Goal: Transaction & Acquisition: Purchase product/service

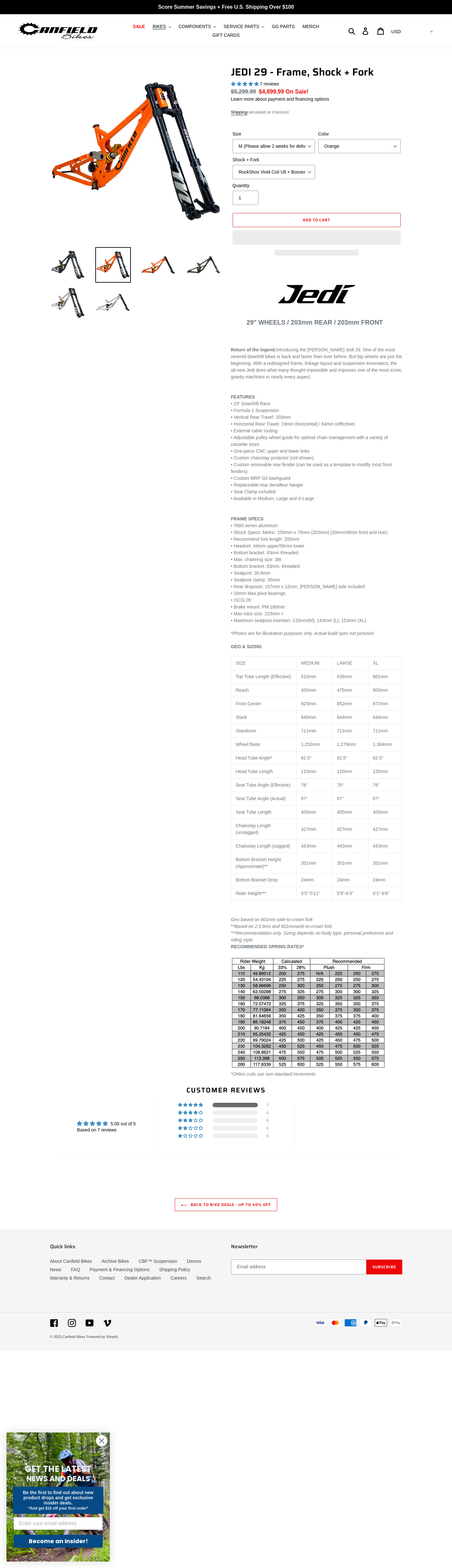
select select "highest-rating"
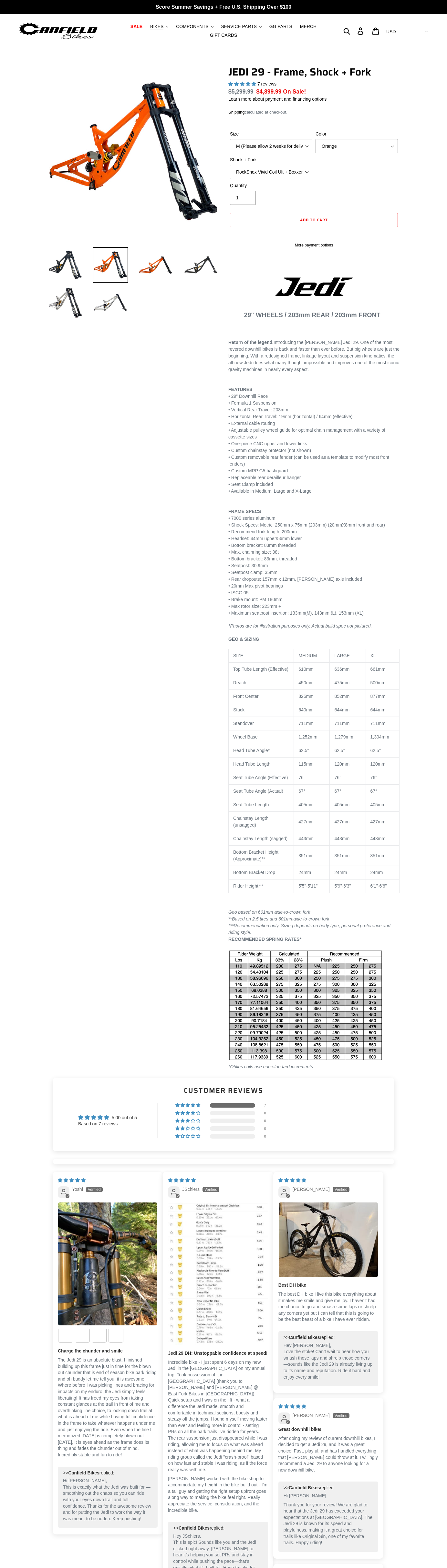
select select "highest-rating"
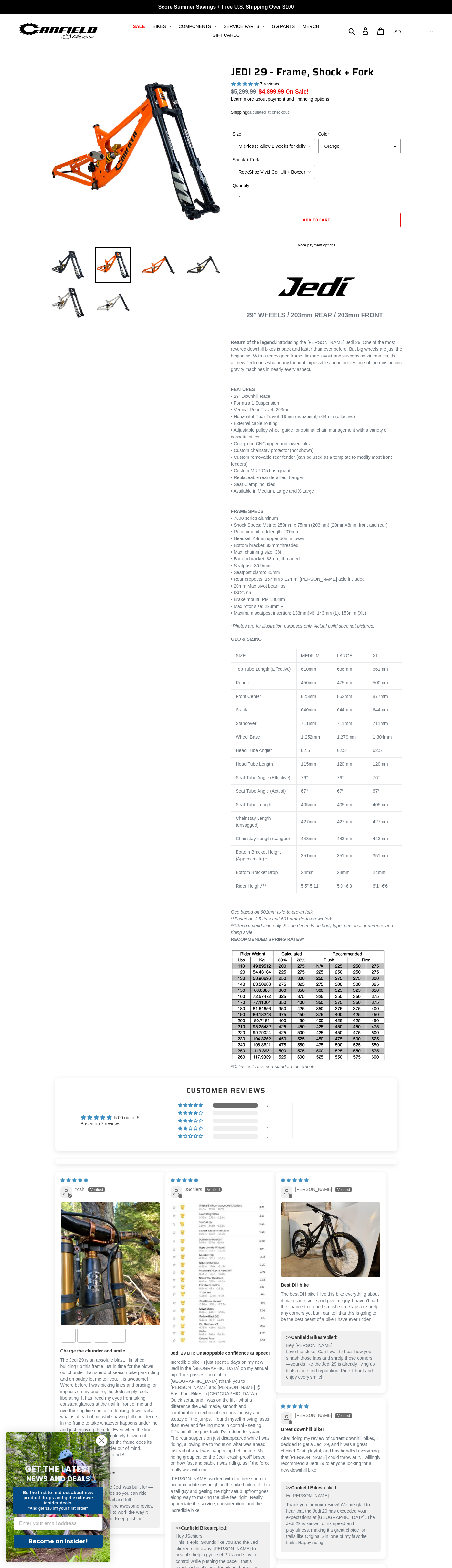
select select "highest-rating"
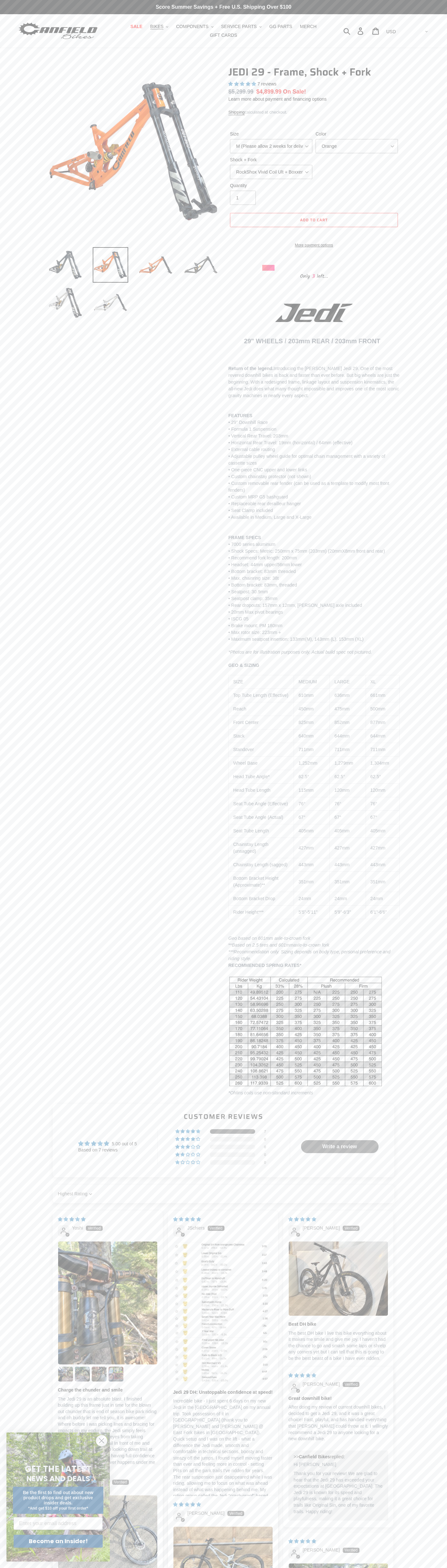
click at [382, 685] on p "XL" at bounding box center [382, 682] width 24 height 7
click at [314, 220] on span "Add to cart" at bounding box center [314, 220] width 28 height 6
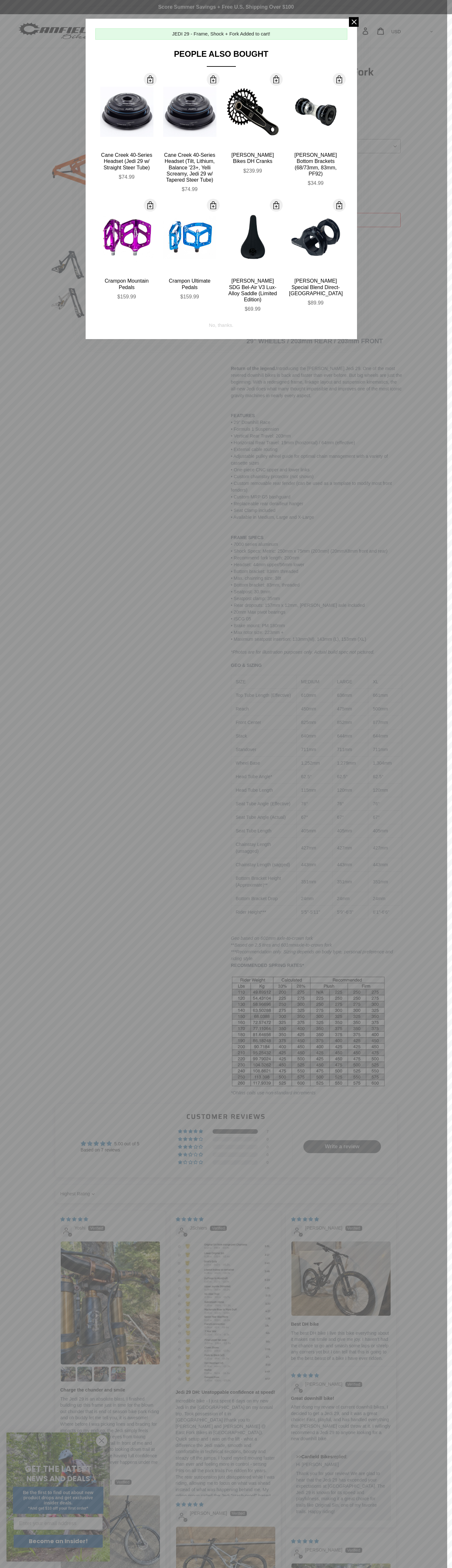
click at [150, 79] on span at bounding box center [150, 79] width 8 height 8
click at [221, 317] on div "No, thanks." at bounding box center [221, 323] width 24 height 12
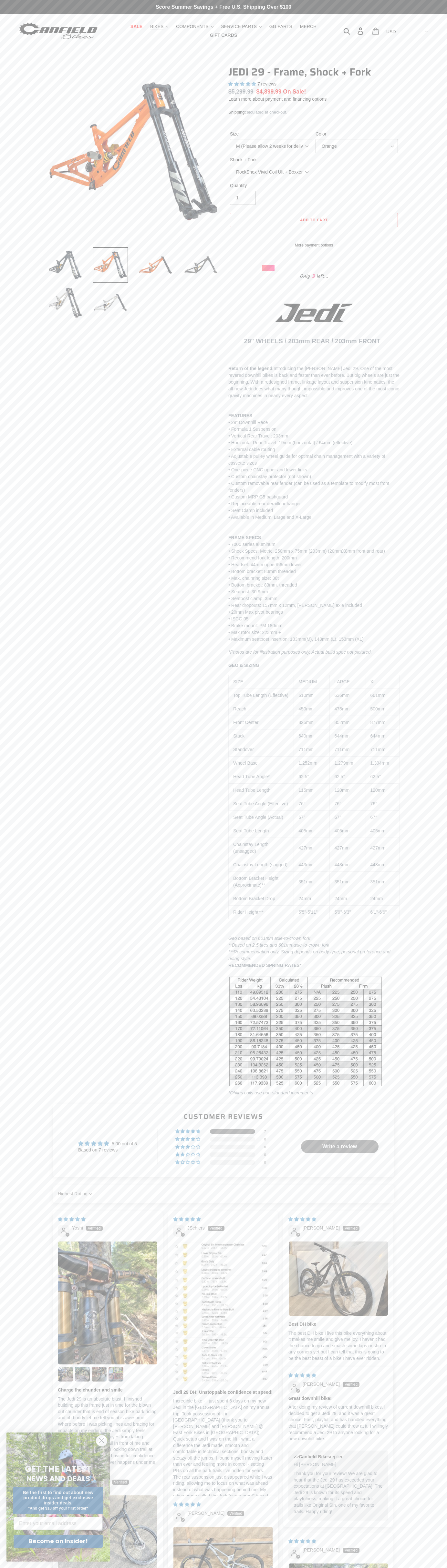
click at [379, 31] on icon at bounding box center [376, 31] width 7 height 7
